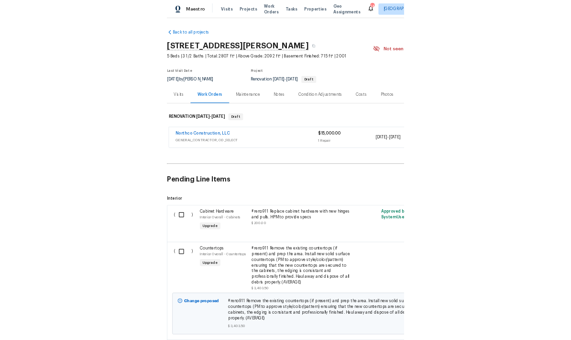
scroll to position [38, 0]
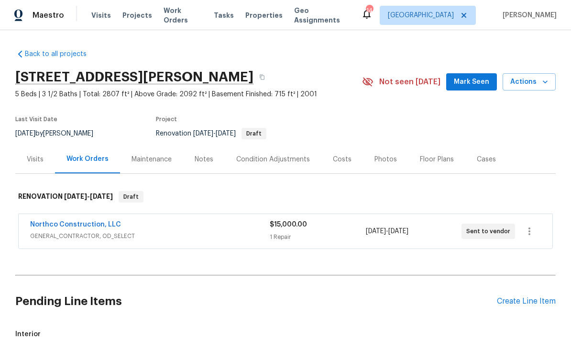
click at [398, 76] on span "Actions" at bounding box center [529, 82] width 38 height 12
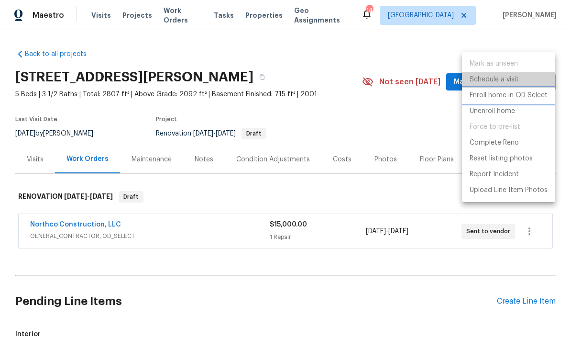
click at [398, 88] on li "Enroll home in OD Select" at bounding box center [508, 96] width 93 height 16
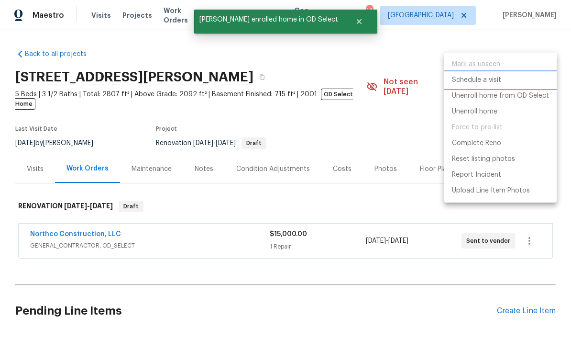
click at [398, 82] on p "Schedule a visit" at bounding box center [476, 80] width 49 height 10
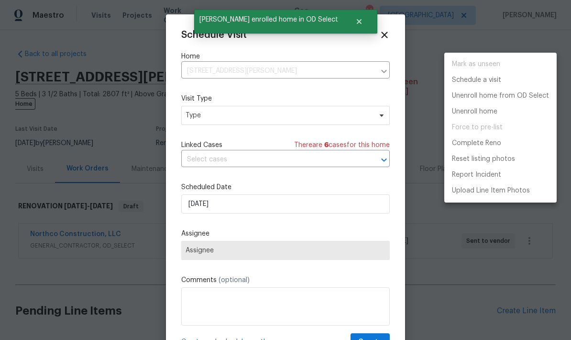
click at [197, 120] on div at bounding box center [285, 170] width 571 height 340
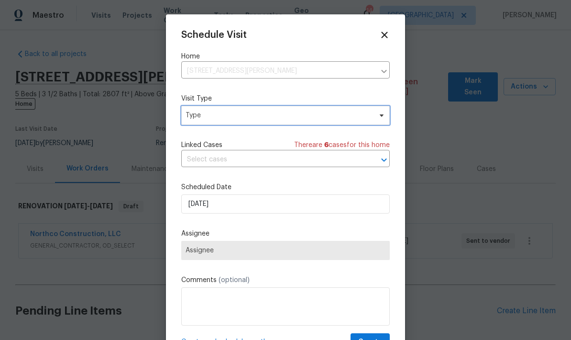
click at [205, 117] on span "Type" at bounding box center [279, 115] width 186 height 10
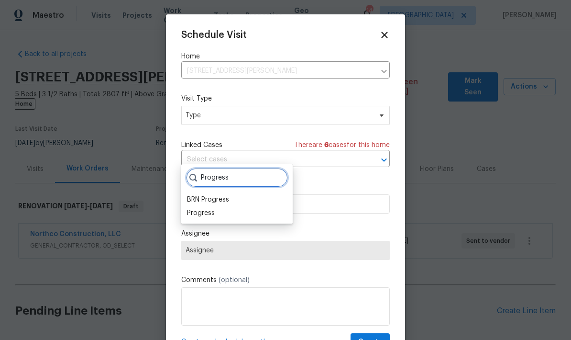
type input "Progress"
click at [193, 208] on div "Progress" at bounding box center [201, 213] width 28 height 10
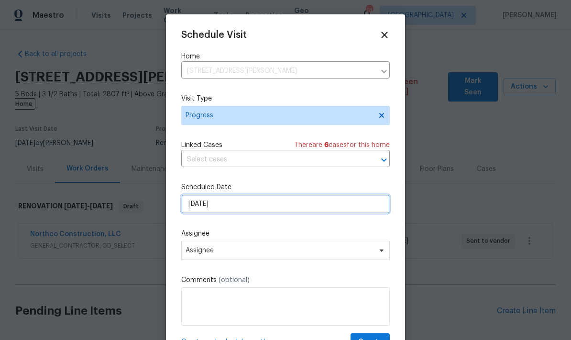
click at [223, 205] on input "[DATE]" at bounding box center [285, 203] width 208 height 19
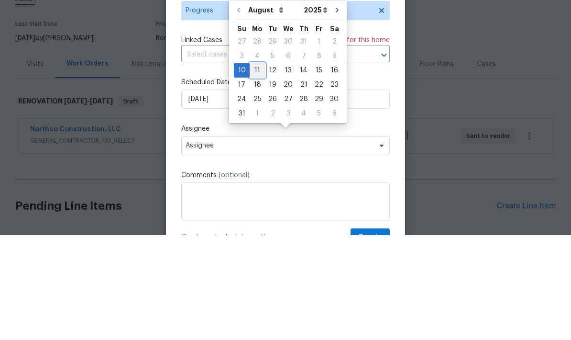
click at [256, 168] on div "11" at bounding box center [257, 174] width 15 height 13
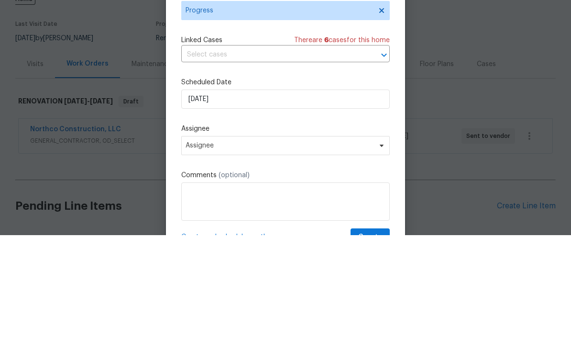
type input "[DATE]"
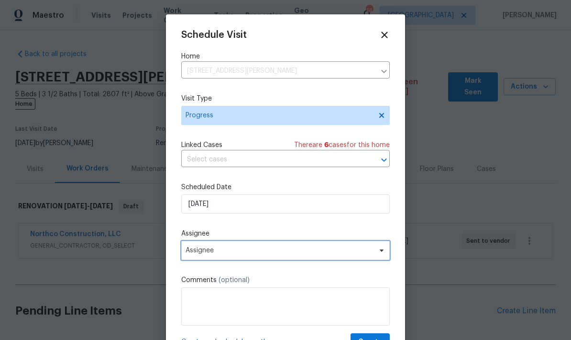
click at [196, 254] on span "Assignee" at bounding box center [279, 250] width 187 height 8
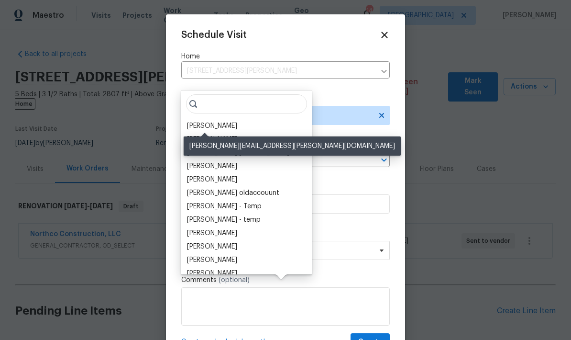
click at [189, 121] on div "[PERSON_NAME]" at bounding box center [212, 126] width 50 height 10
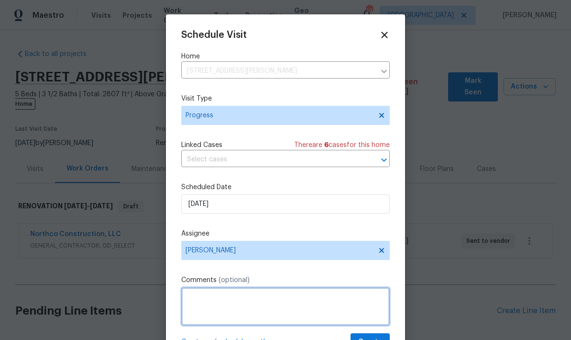
click at [195, 302] on textarea at bounding box center [285, 306] width 208 height 38
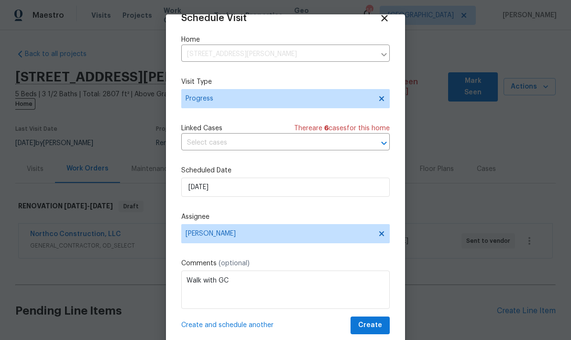
scroll to position [19, 0]
type textarea "Walk with GC"
click at [371, 321] on span "Create" at bounding box center [370, 325] width 24 height 12
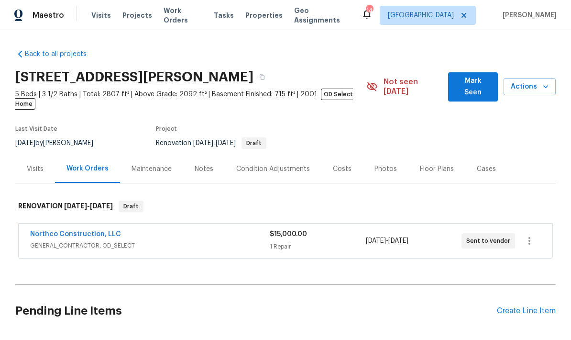
scroll to position [0, 0]
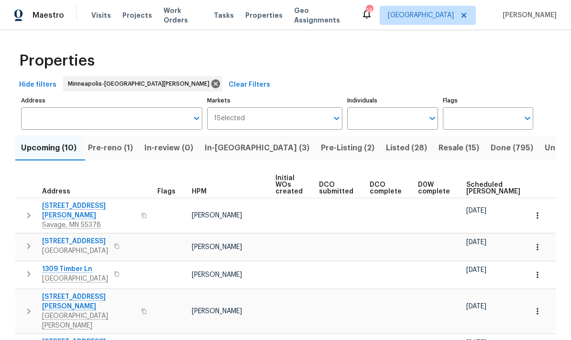
click at [40, 119] on input "Address" at bounding box center [104, 118] width 167 height 22
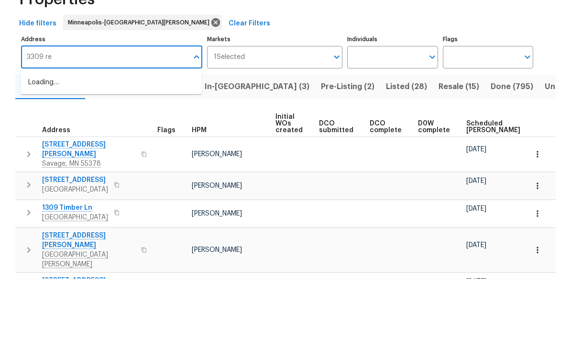
type input "3309 red"
click at [49, 136] on li "3309 Red Oak Cir N Burnsville MN 55337" at bounding box center [111, 144] width 181 height 16
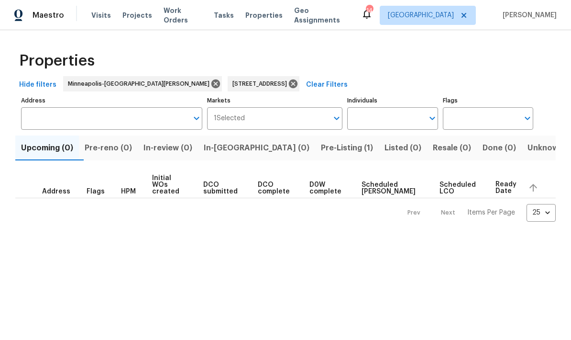
type input "3309 Red Oak Cir N Burnsville MN 55337"
click at [321, 149] on span "Pre-Listing (1)" at bounding box center [347, 147] width 52 height 13
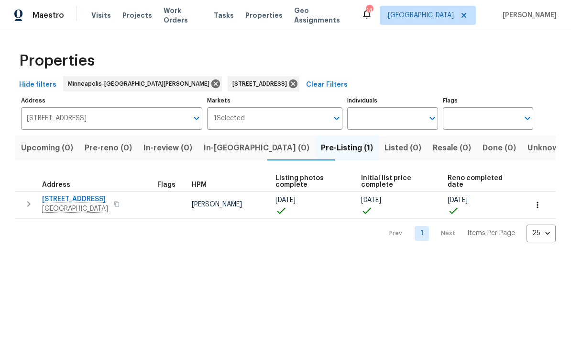
click at [54, 202] on span "[STREET_ADDRESS]" at bounding box center [75, 199] width 66 height 10
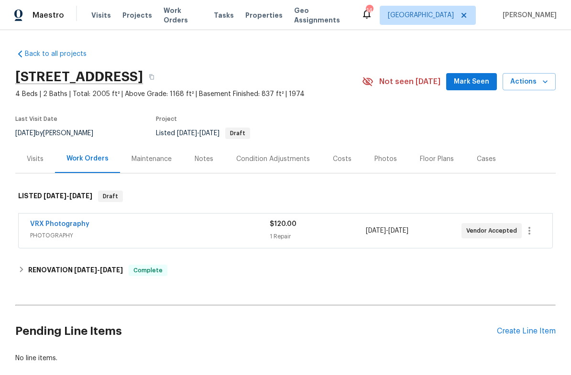
click at [519, 88] on button "Actions" at bounding box center [529, 82] width 53 height 18
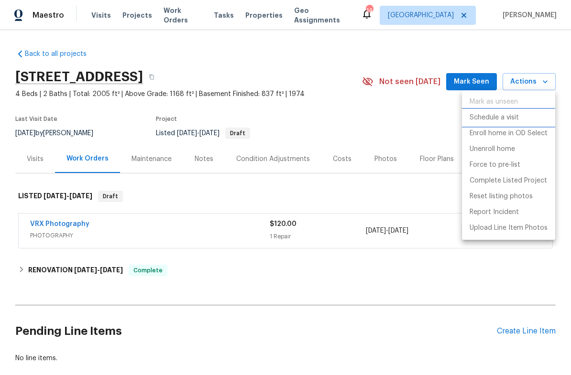
click at [476, 125] on li "Schedule a visit" at bounding box center [508, 118] width 93 height 16
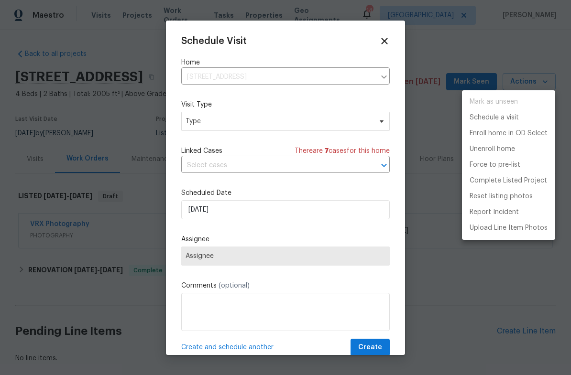
click at [193, 127] on div at bounding box center [285, 187] width 571 height 375
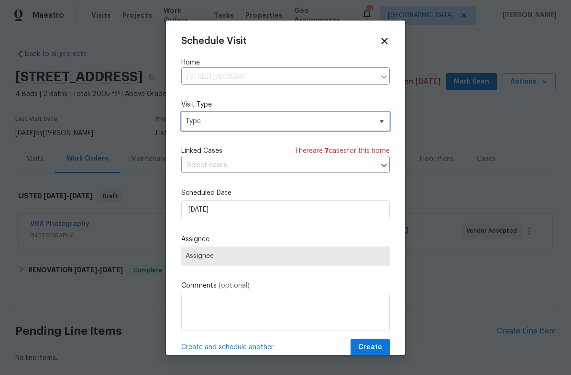
click at [192, 120] on span "Type" at bounding box center [279, 122] width 186 height 10
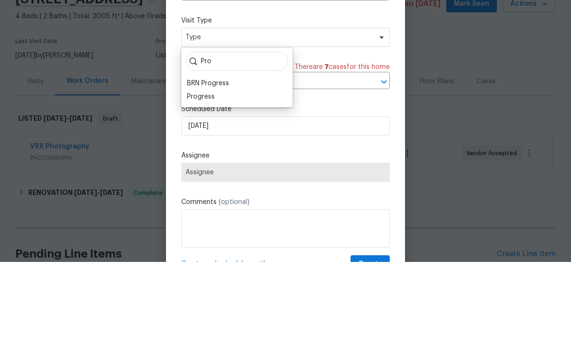
type input "Pro"
click at [193, 170] on div "Progress" at bounding box center [201, 175] width 28 height 10
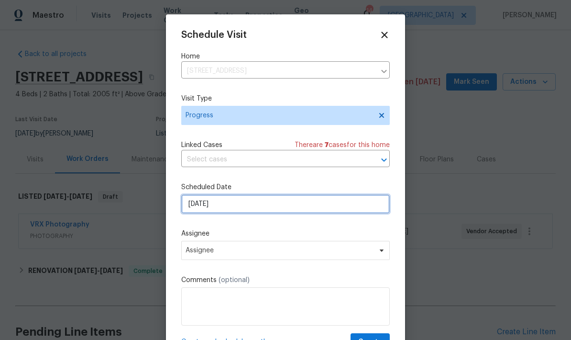
click at [237, 209] on input "[DATE]" at bounding box center [285, 203] width 208 height 19
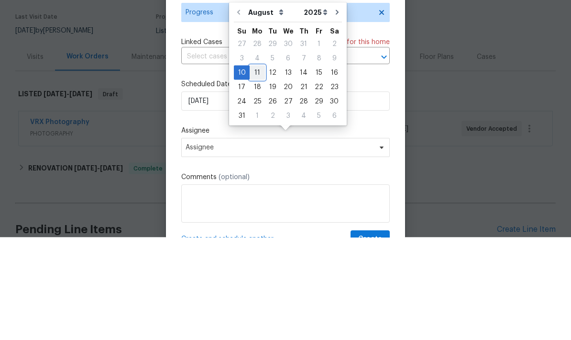
click at [251, 168] on div "11" at bounding box center [257, 174] width 15 height 13
type input "[DATE]"
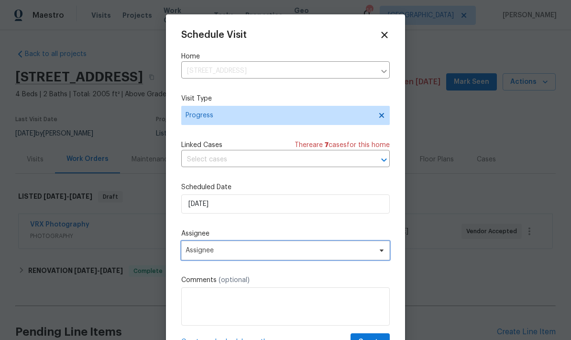
click at [203, 254] on span "Assignee" at bounding box center [279, 250] width 187 height 8
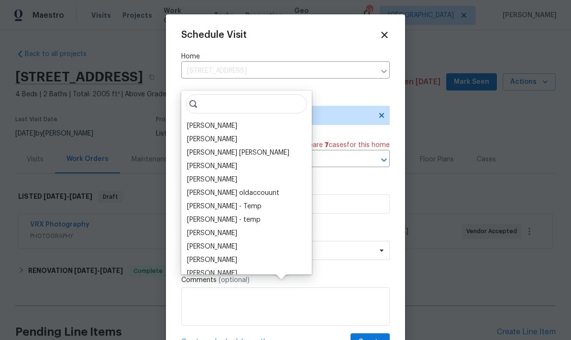
click at [192, 121] on div "[PERSON_NAME]" at bounding box center [212, 126] width 50 height 10
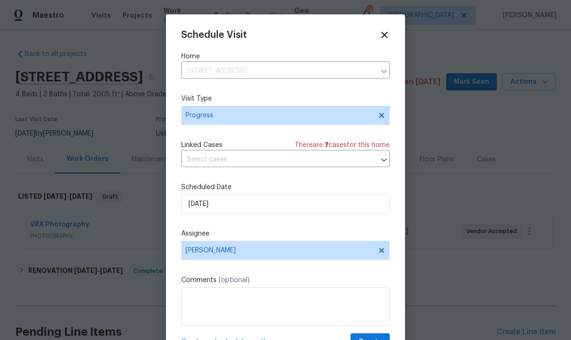
click at [193, 298] on textarea at bounding box center [285, 306] width 208 height 38
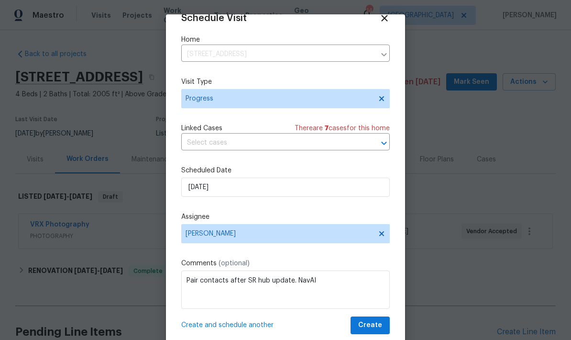
scroll to position [19, 0]
type textarea "Pair contacts after SR hub update. NavAI"
click at [369, 324] on span "Create" at bounding box center [370, 325] width 24 height 12
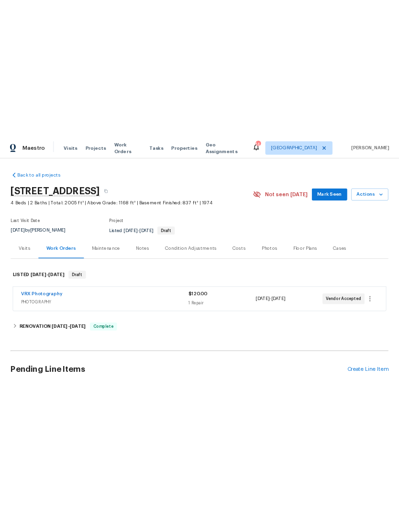
scroll to position [0, 0]
